Goal: Obtain resource: Download file/media

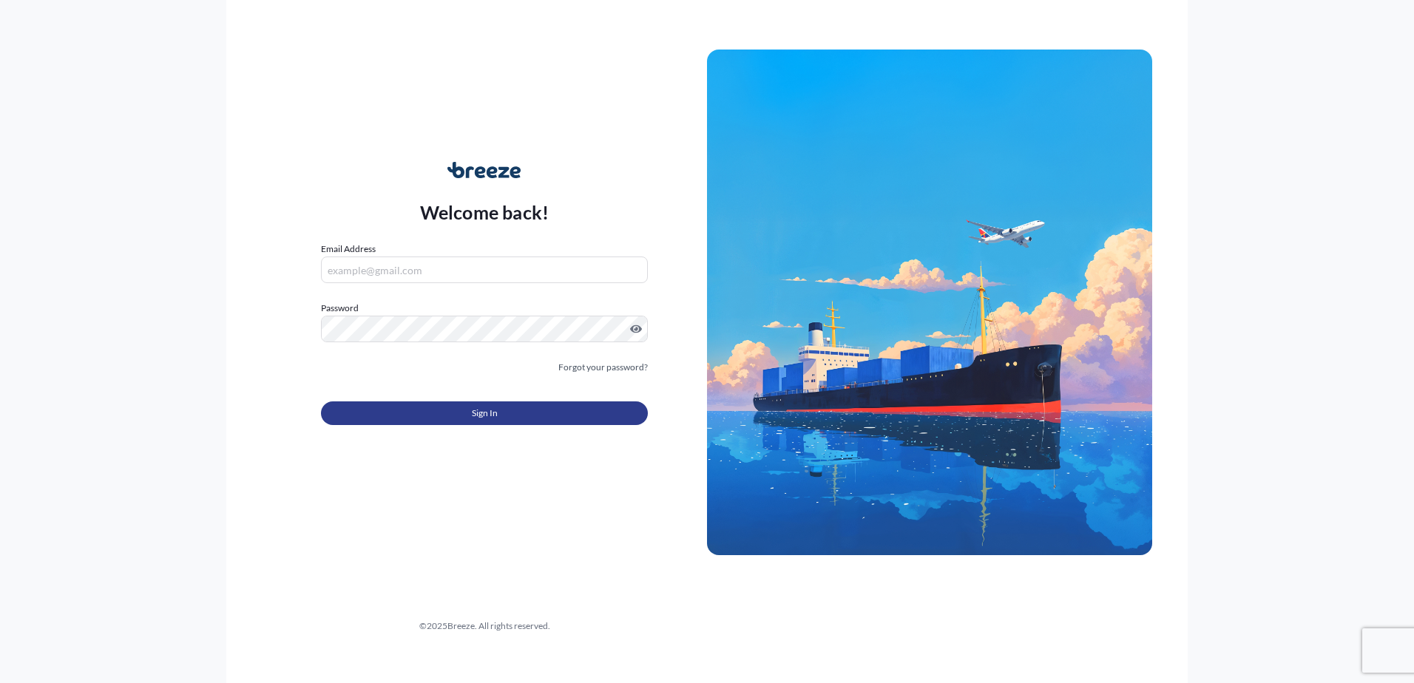
type input "[EMAIL_ADDRESS][DOMAIN_NAME]"
click at [468, 416] on button "Sign In" at bounding box center [484, 414] width 327 height 24
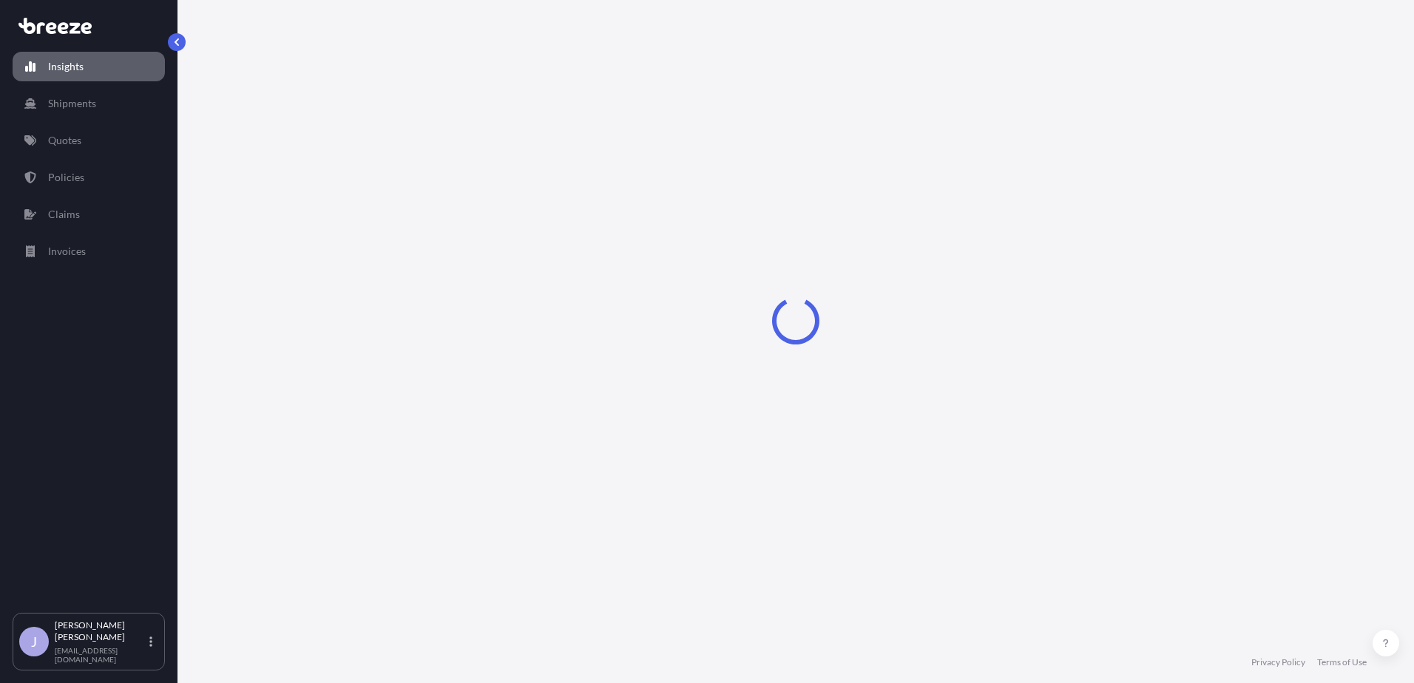
select select "2025"
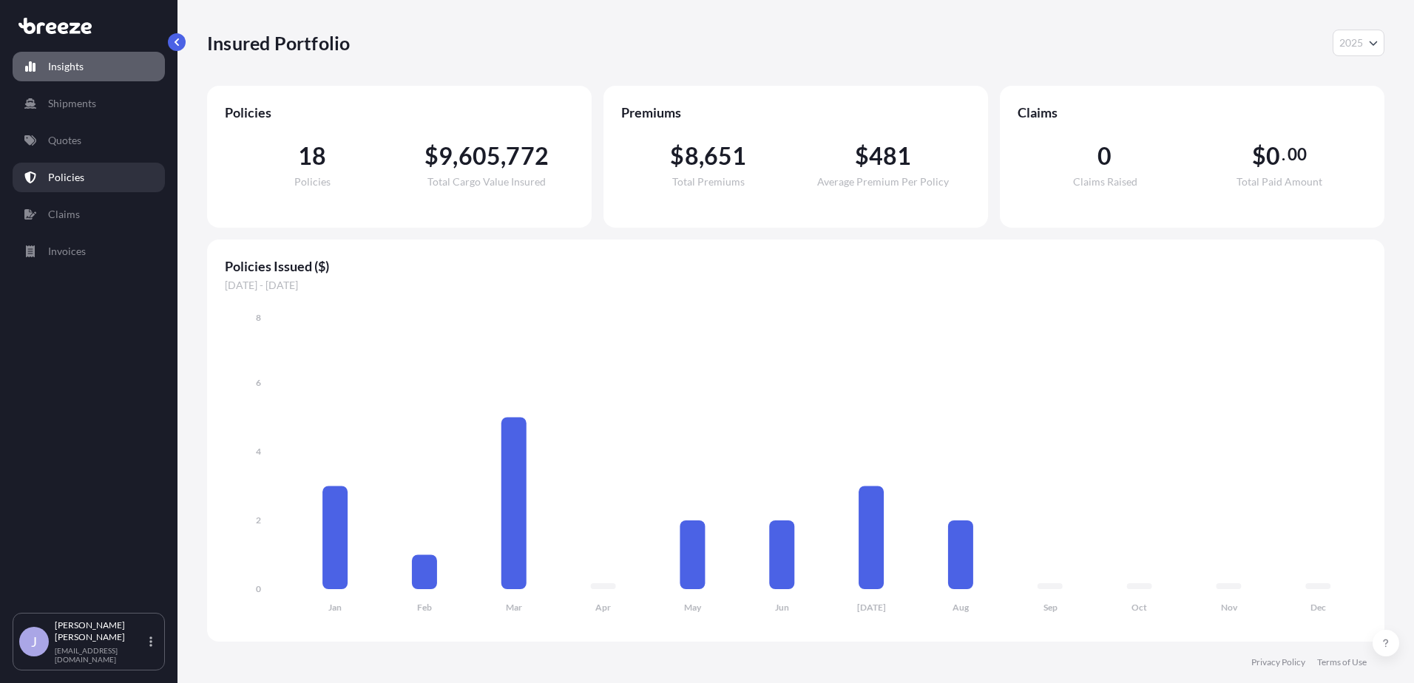
click at [78, 180] on p "Policies" at bounding box center [66, 177] width 36 height 15
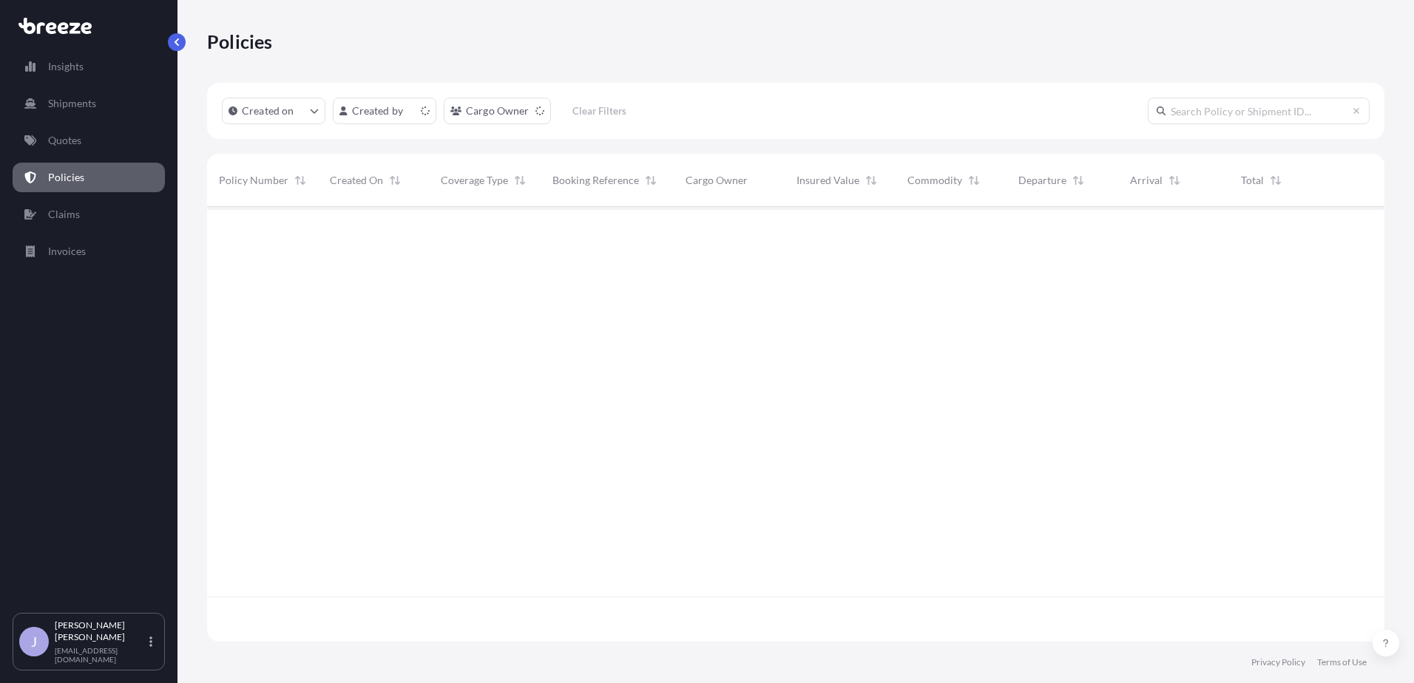
scroll to position [432, 1166]
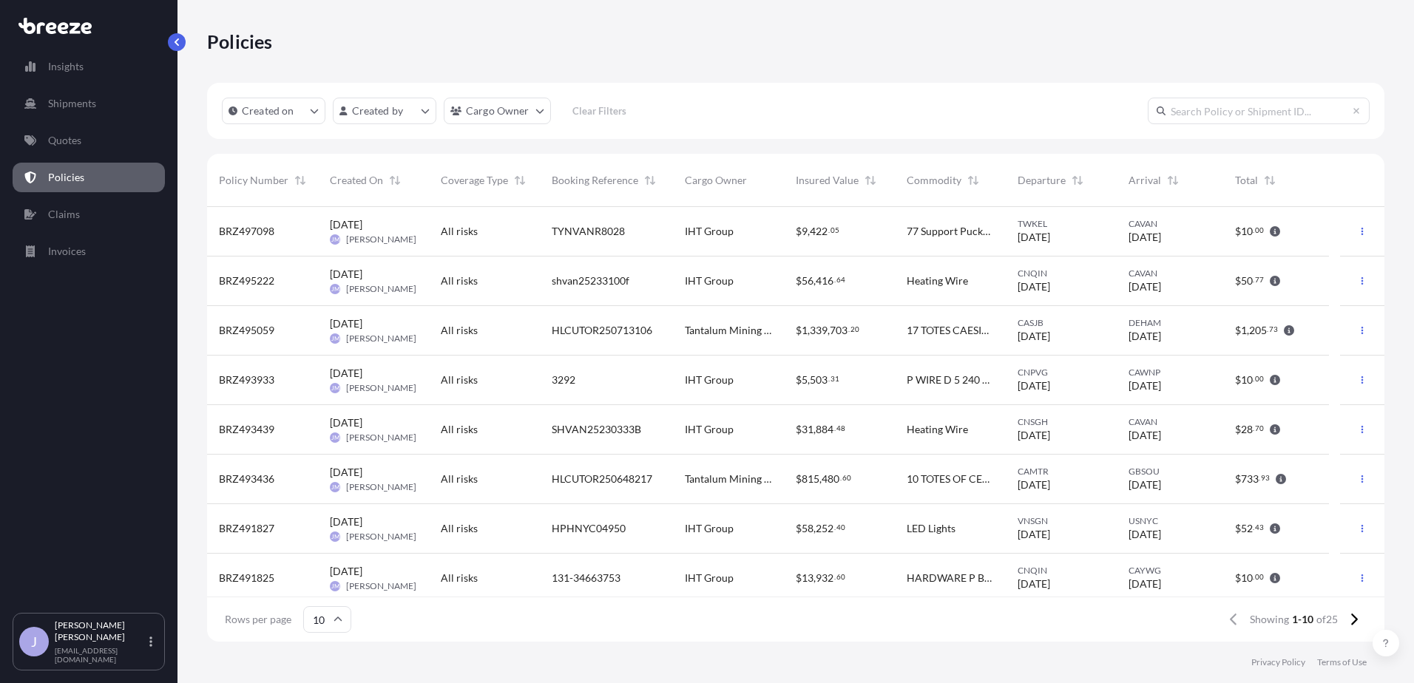
click at [260, 232] on span "BRZ497098" at bounding box center [246, 231] width 55 height 15
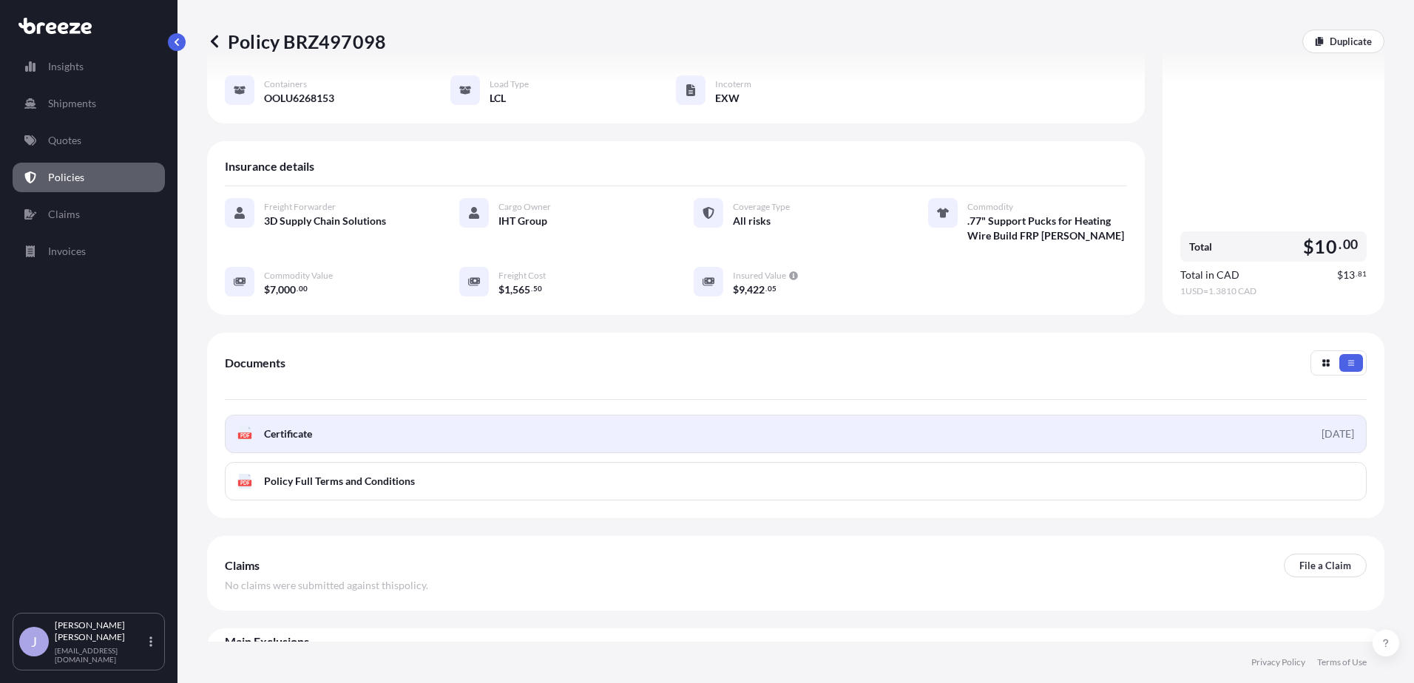
scroll to position [221, 0]
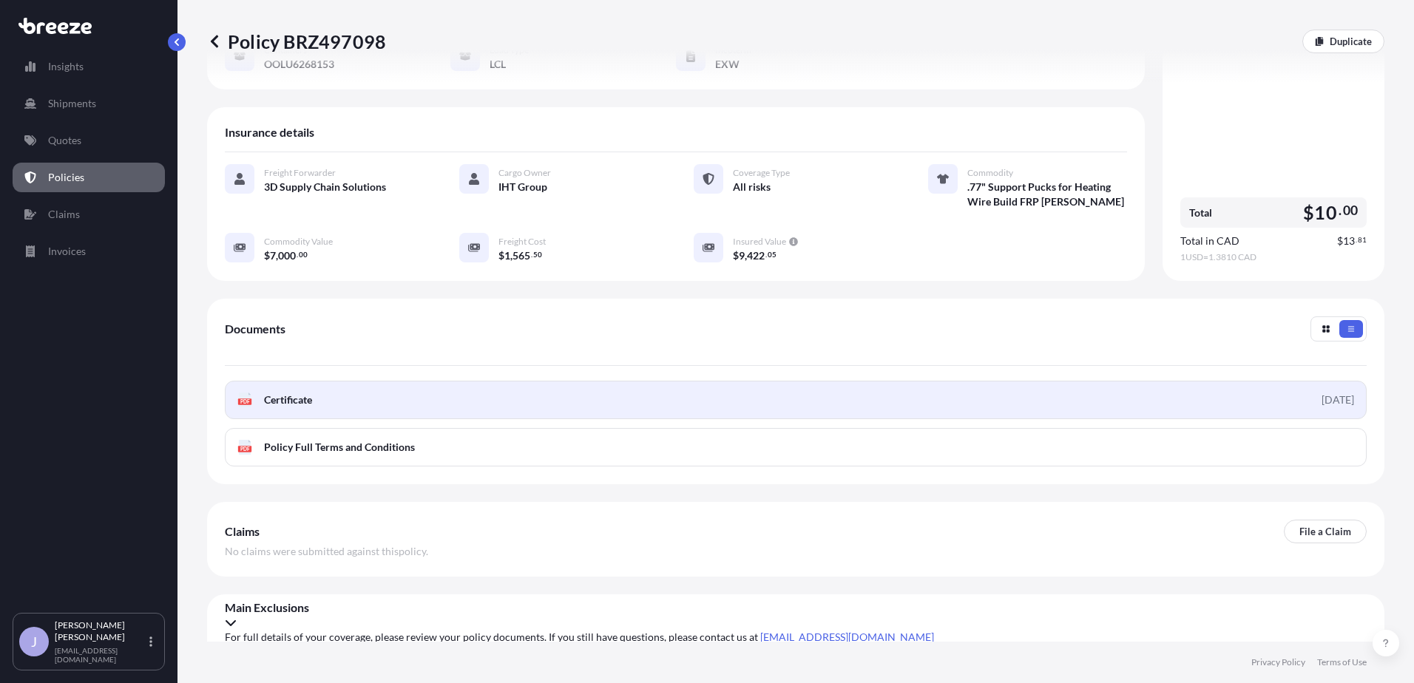
click at [277, 405] on span "Certificate" at bounding box center [288, 400] width 48 height 15
